Goal: Task Accomplishment & Management: Manage account settings

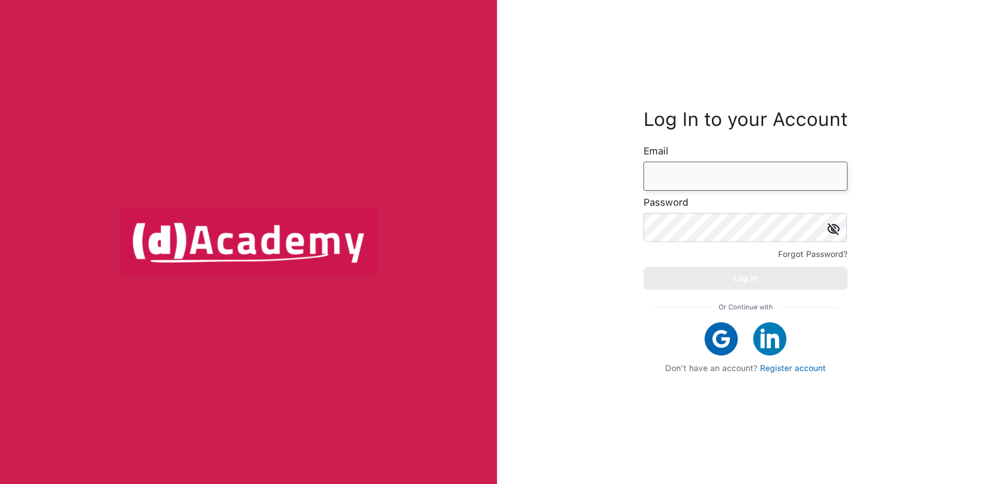
click at [703, 178] on input "email" at bounding box center [746, 176] width 204 height 29
type input "*"
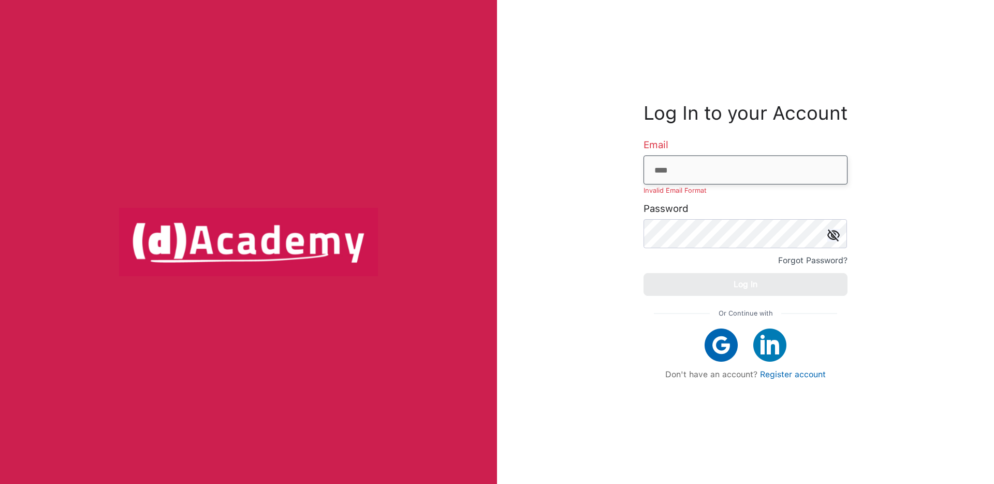
type input "**********"
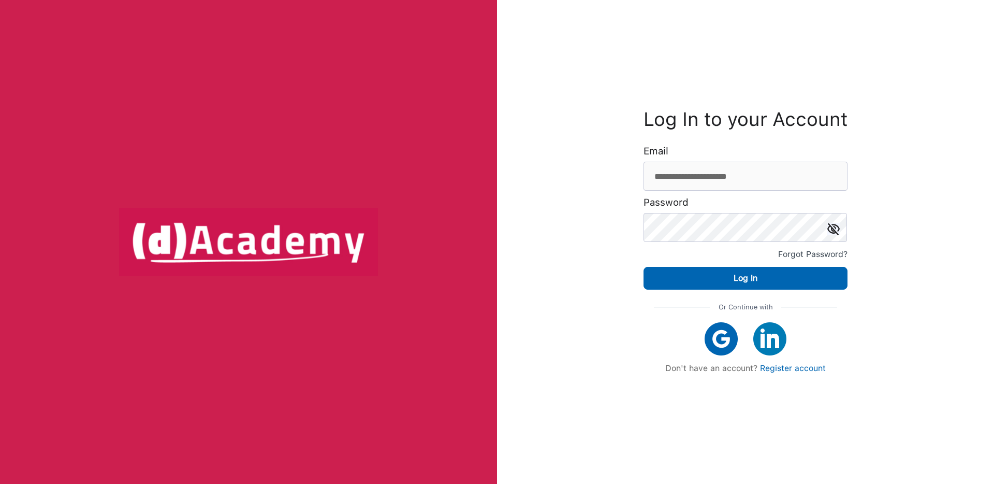
click at [770, 296] on div "Or Continue with Don't have an account? Register account" at bounding box center [746, 336] width 204 height 94
click at [770, 286] on button "Log In" at bounding box center [746, 278] width 204 height 23
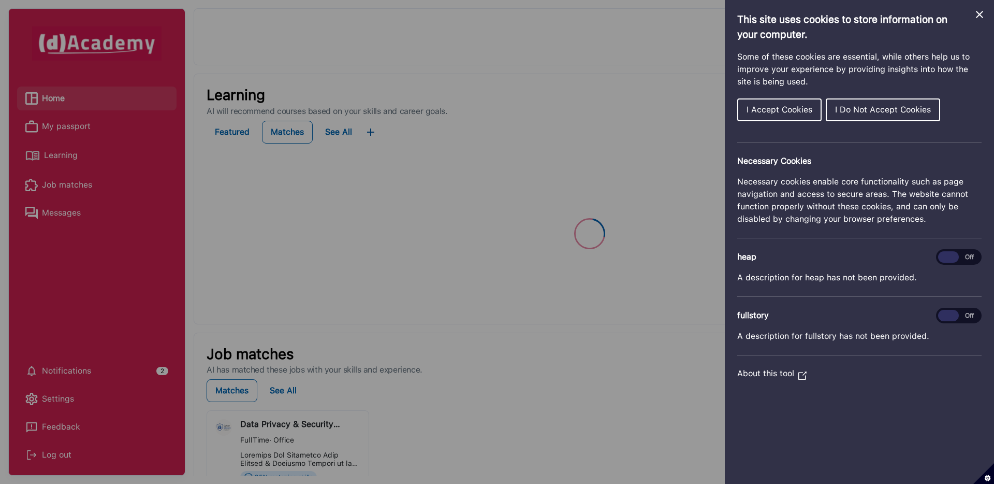
click at [761, 112] on span "I Accept Cookies" at bounding box center [780, 110] width 66 height 10
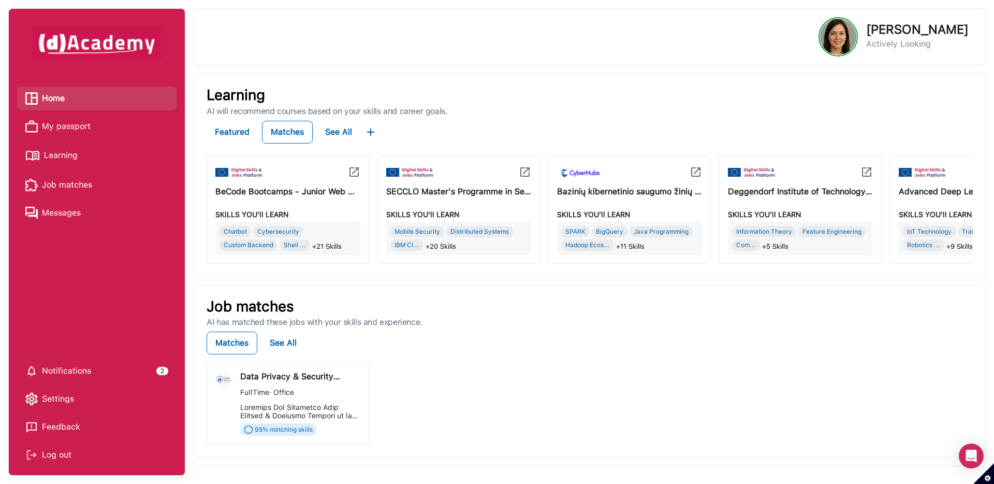
click at [71, 155] on span "Learning" at bounding box center [61, 156] width 34 height 16
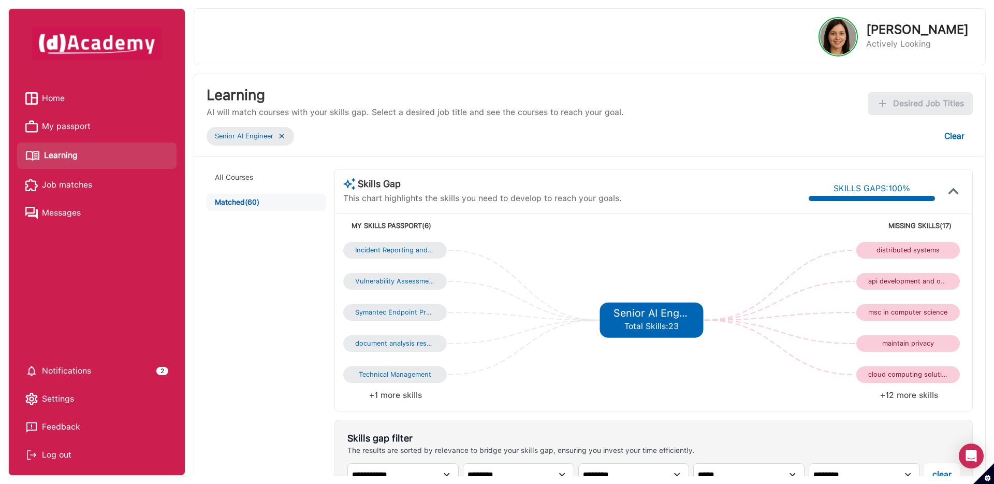
click at [79, 127] on span "My passport" at bounding box center [66, 127] width 49 height 16
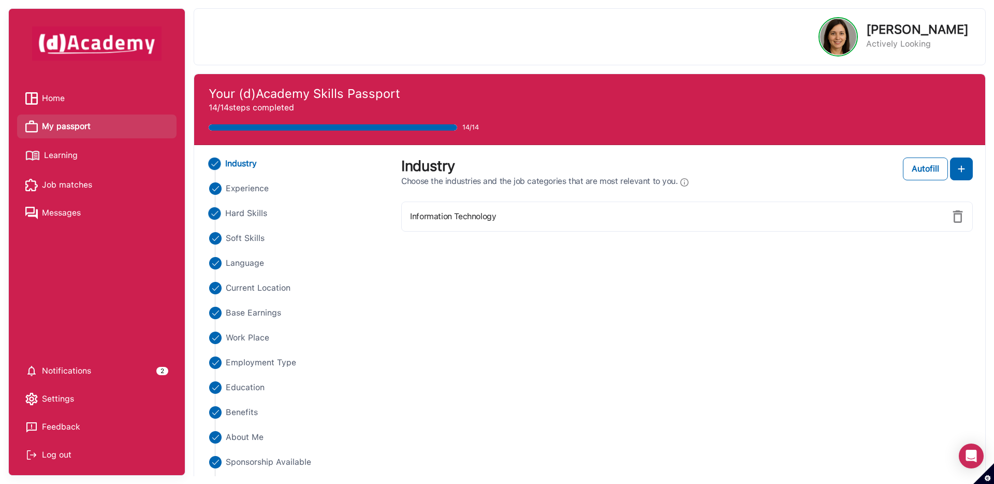
click at [251, 211] on span "Hard Skills" at bounding box center [246, 213] width 42 height 12
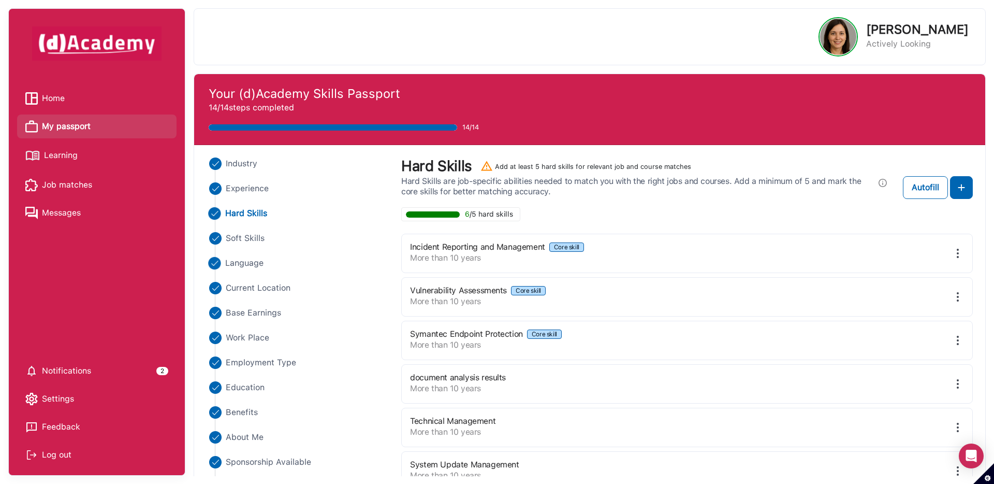
click at [239, 263] on span "Language" at bounding box center [244, 263] width 39 height 12
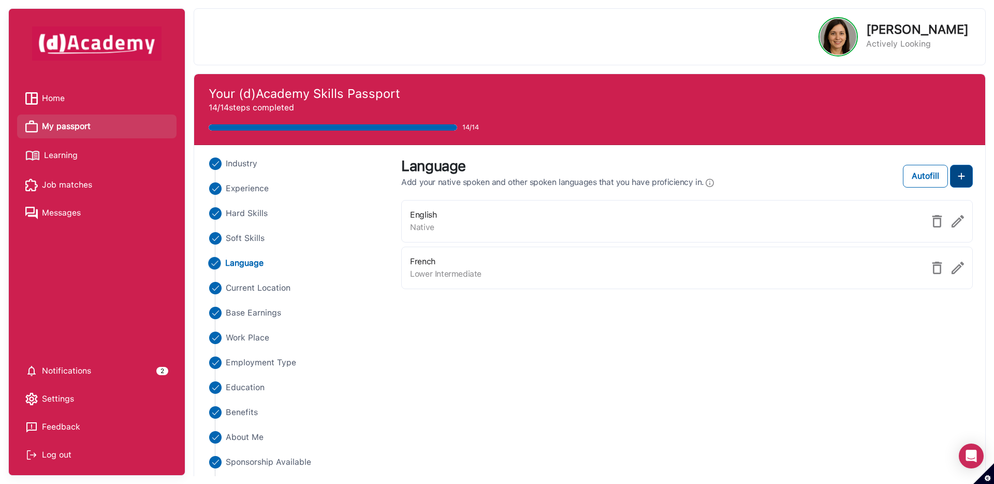
click at [953, 181] on button at bounding box center [961, 176] width 23 height 23
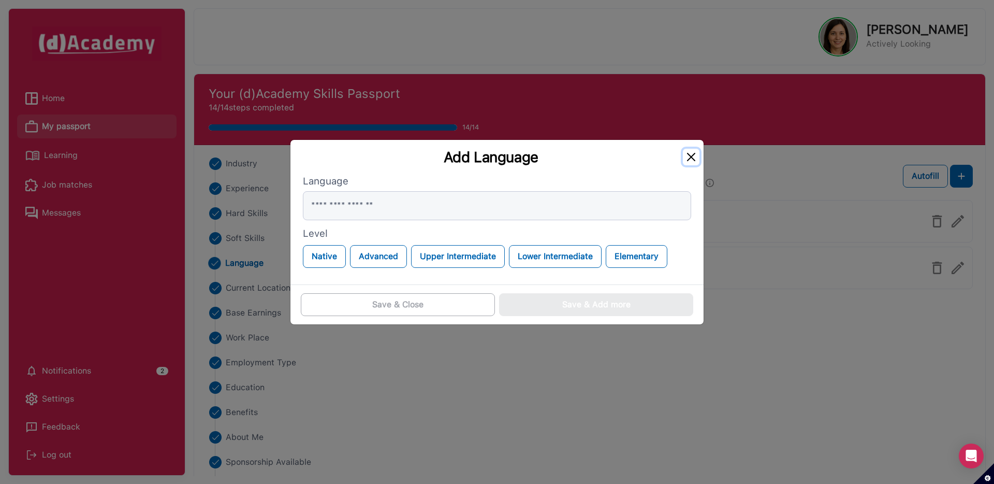
click at [692, 156] on button "Close" at bounding box center [691, 157] width 17 height 17
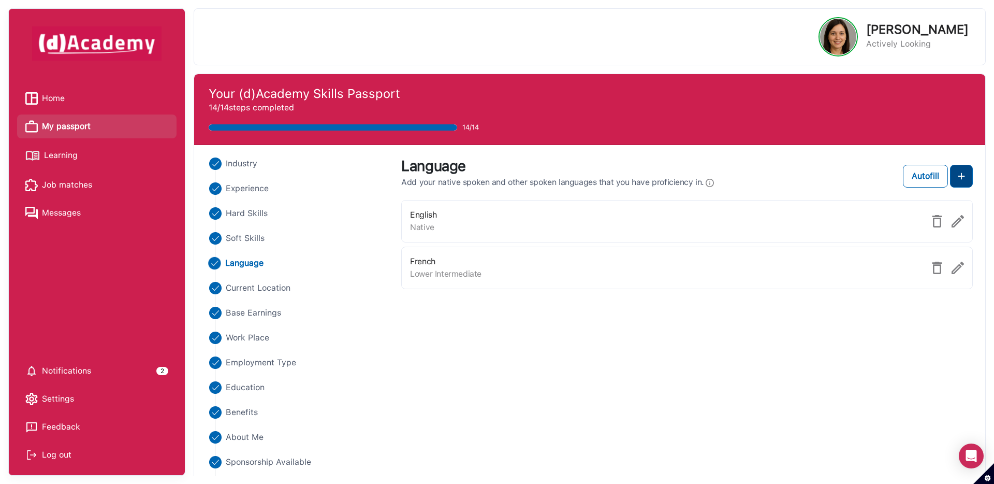
click at [963, 185] on button at bounding box center [961, 176] width 23 height 23
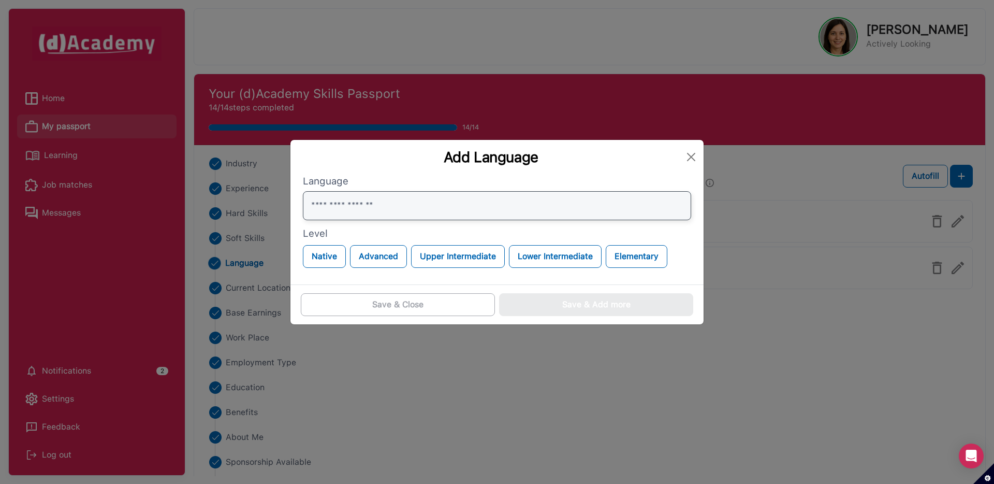
click at [557, 198] on input "text" at bounding box center [497, 205] width 388 height 29
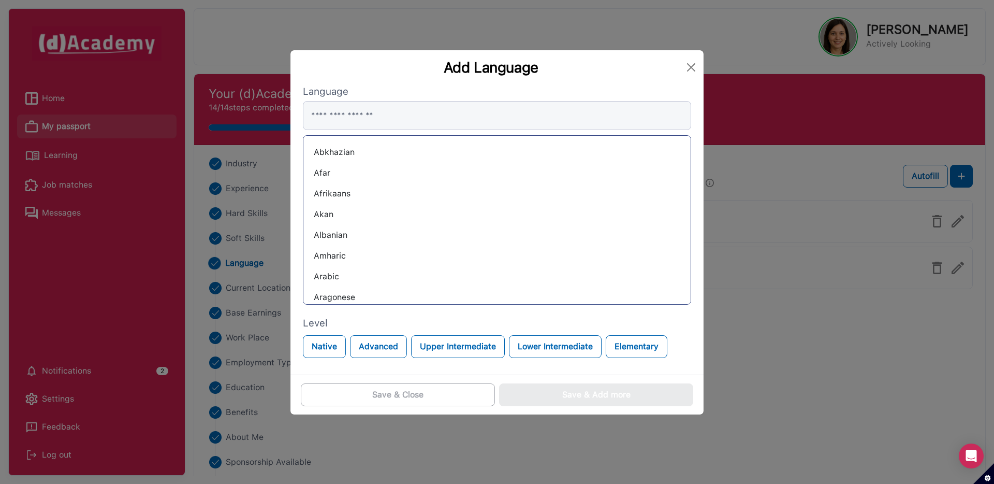
click at [340, 151] on div "Abkhazian" at bounding box center [497, 152] width 371 height 17
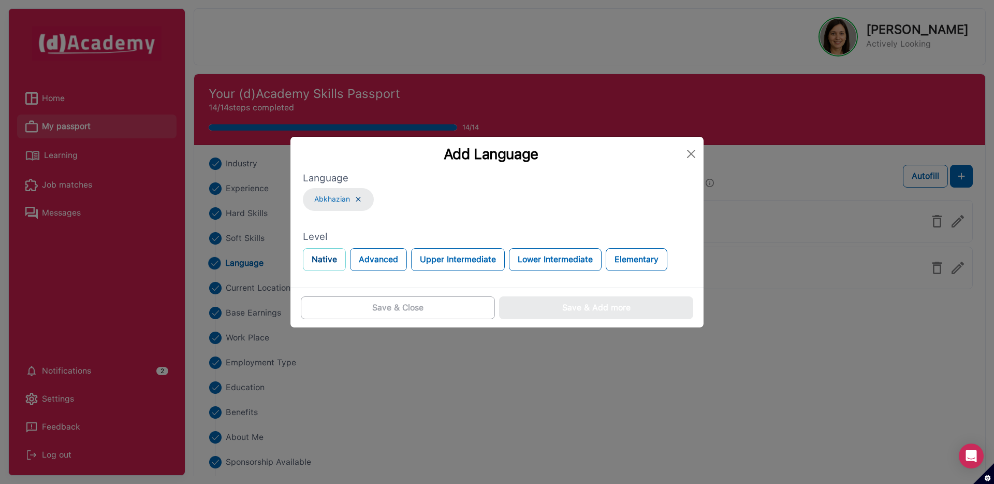
click at [318, 266] on button "Native" at bounding box center [324, 259] width 43 height 23
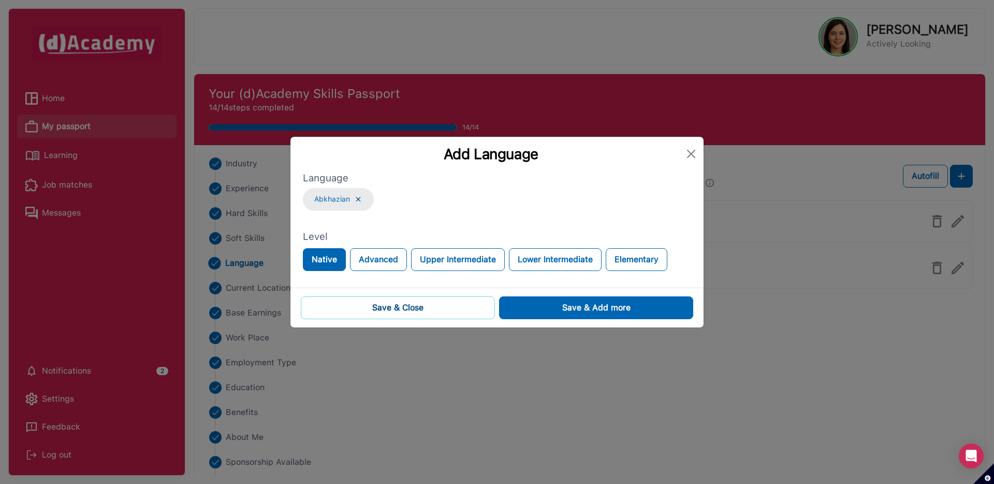
click at [462, 309] on button "Save & Close" at bounding box center [398, 307] width 194 height 23
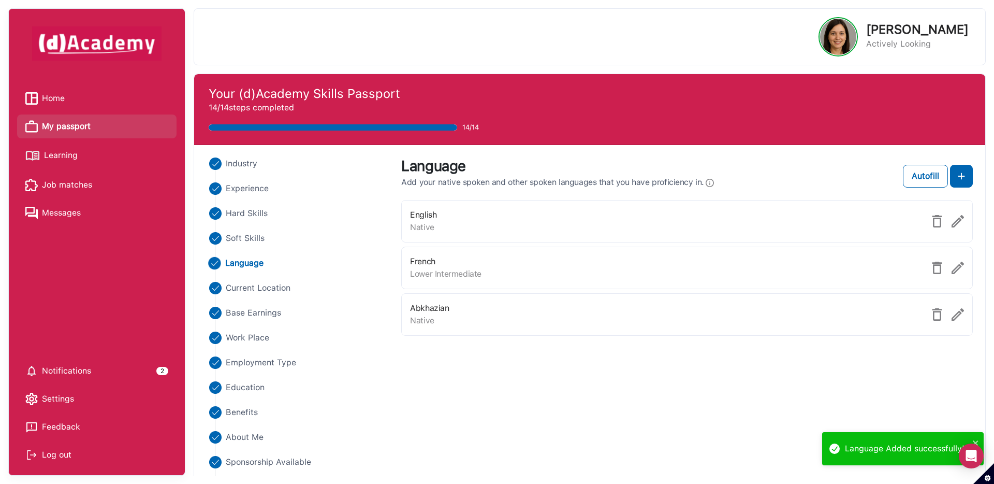
scroll to position [30, 0]
